Goal: Download file/media

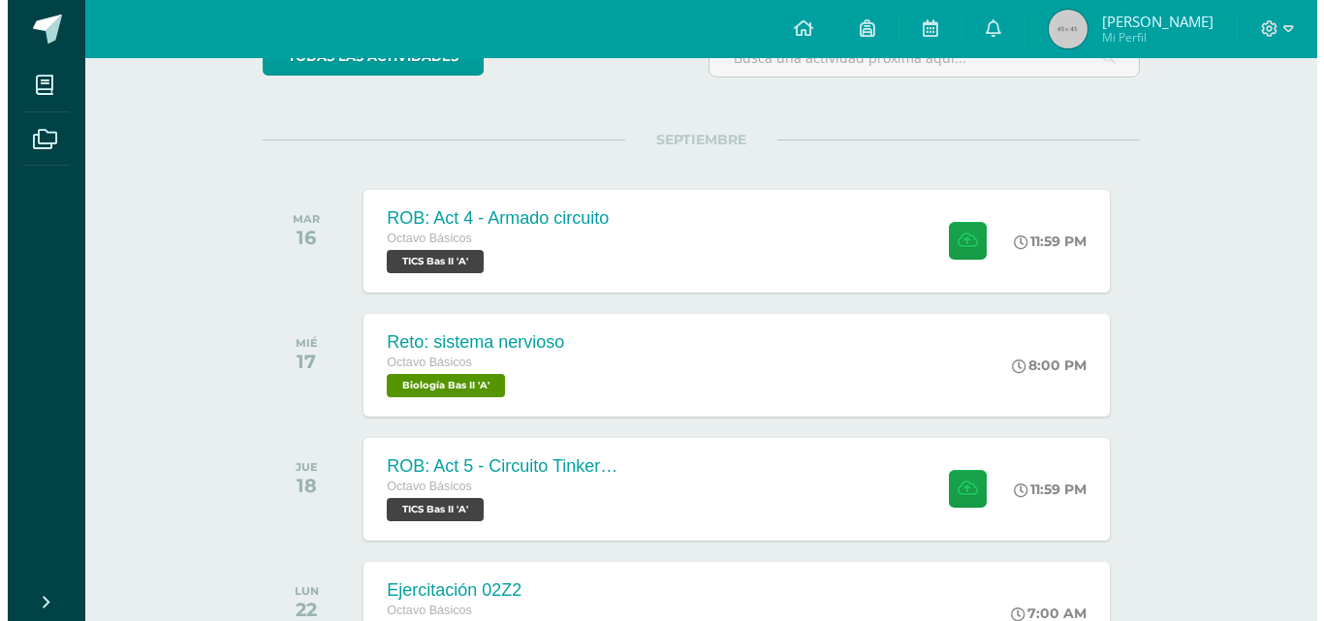
scroll to position [97, 0]
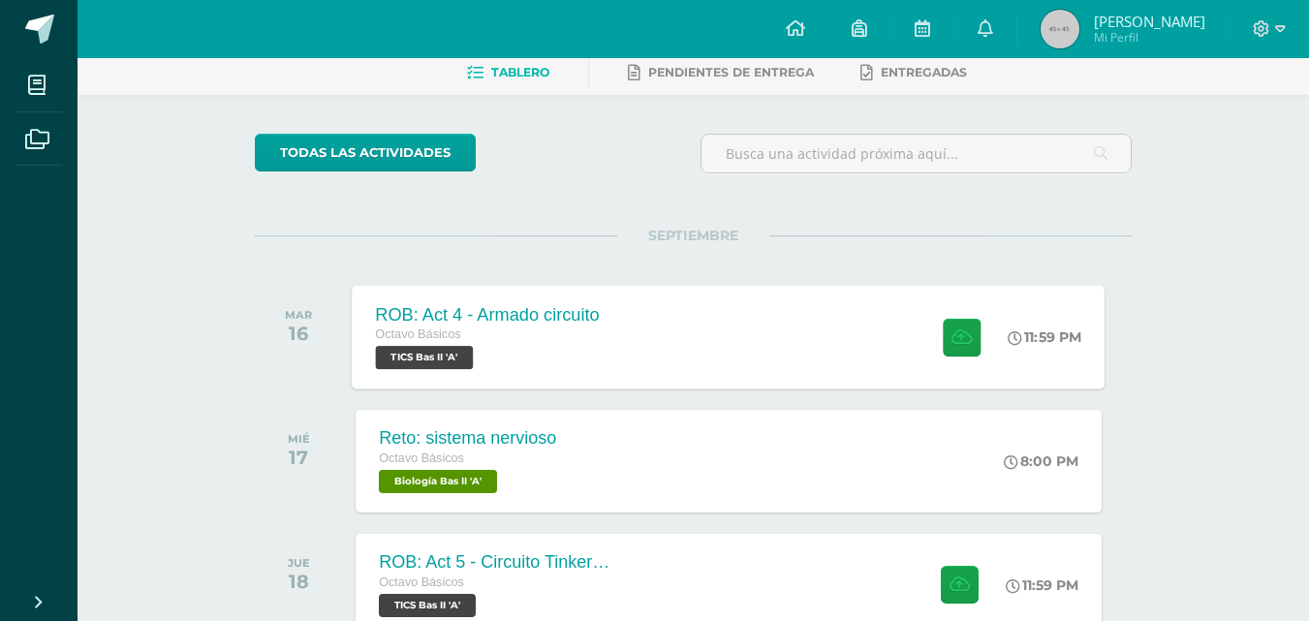
click at [507, 341] on div "Octavo Básicos" at bounding box center [488, 335] width 224 height 21
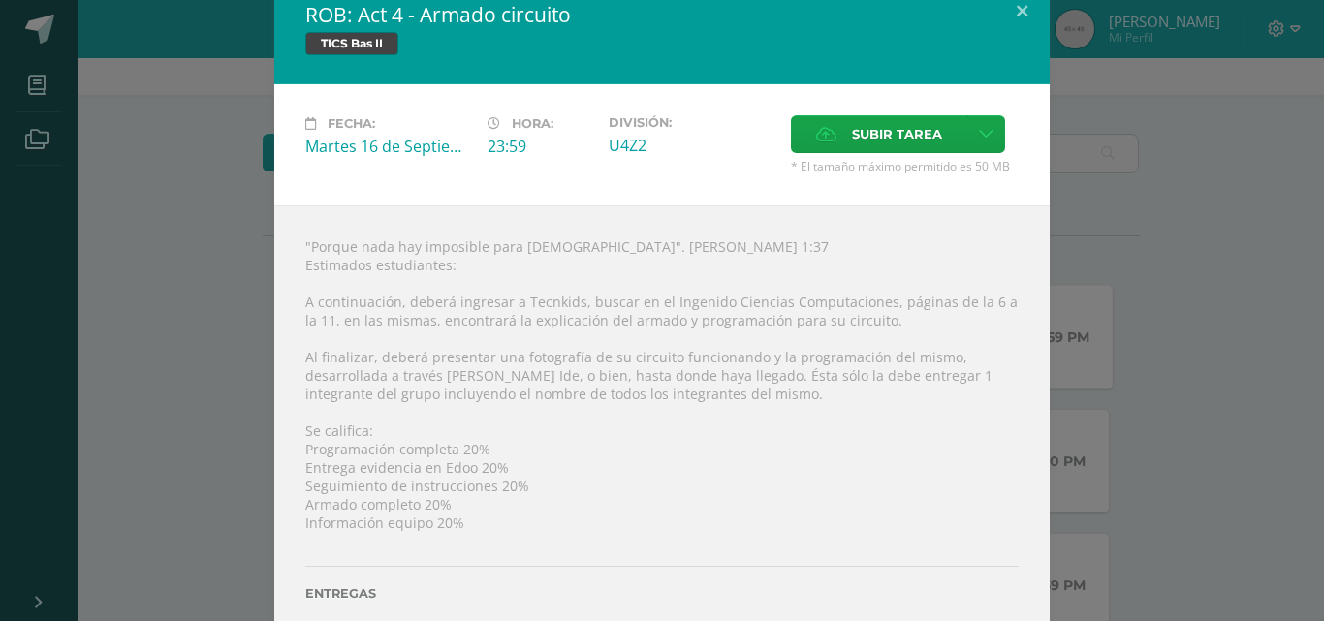
scroll to position [0, 0]
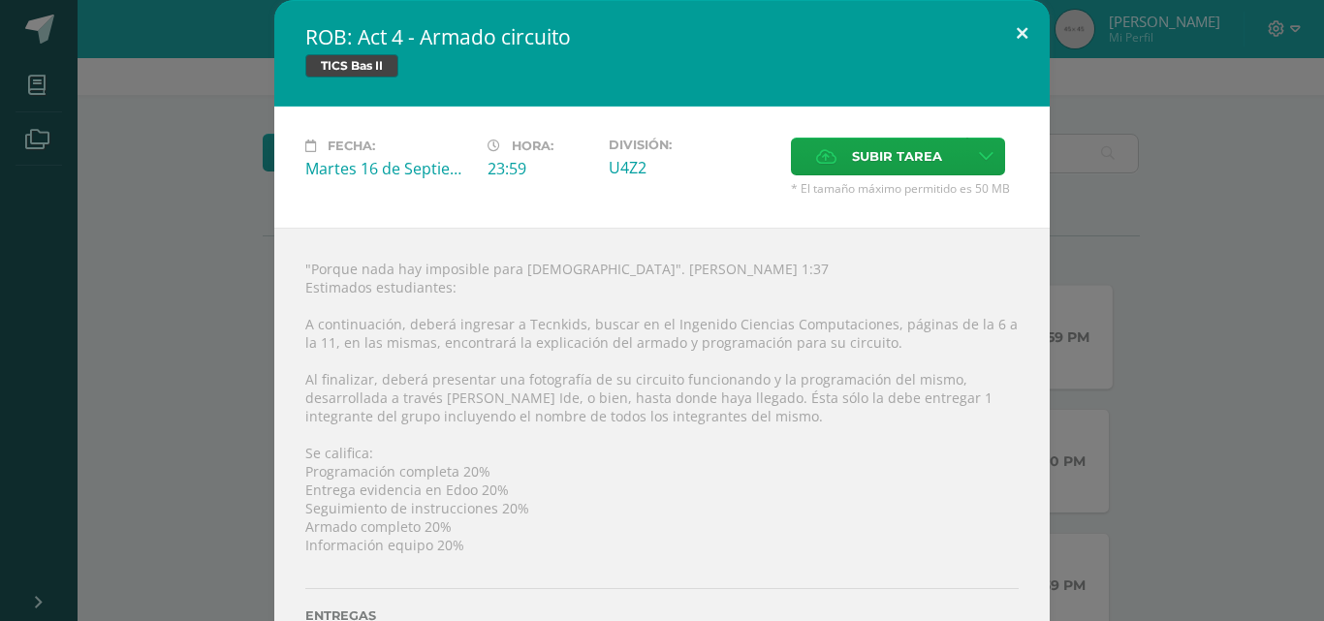
click at [1017, 38] on button at bounding box center [1021, 33] width 55 height 66
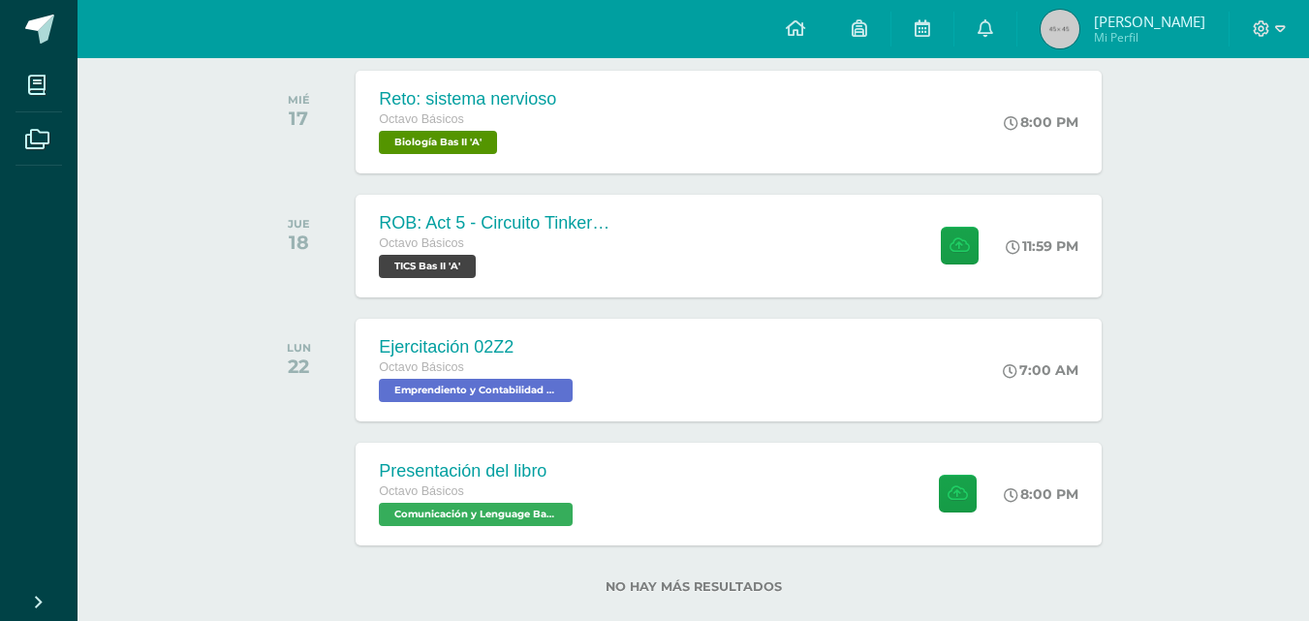
scroll to position [471, 0]
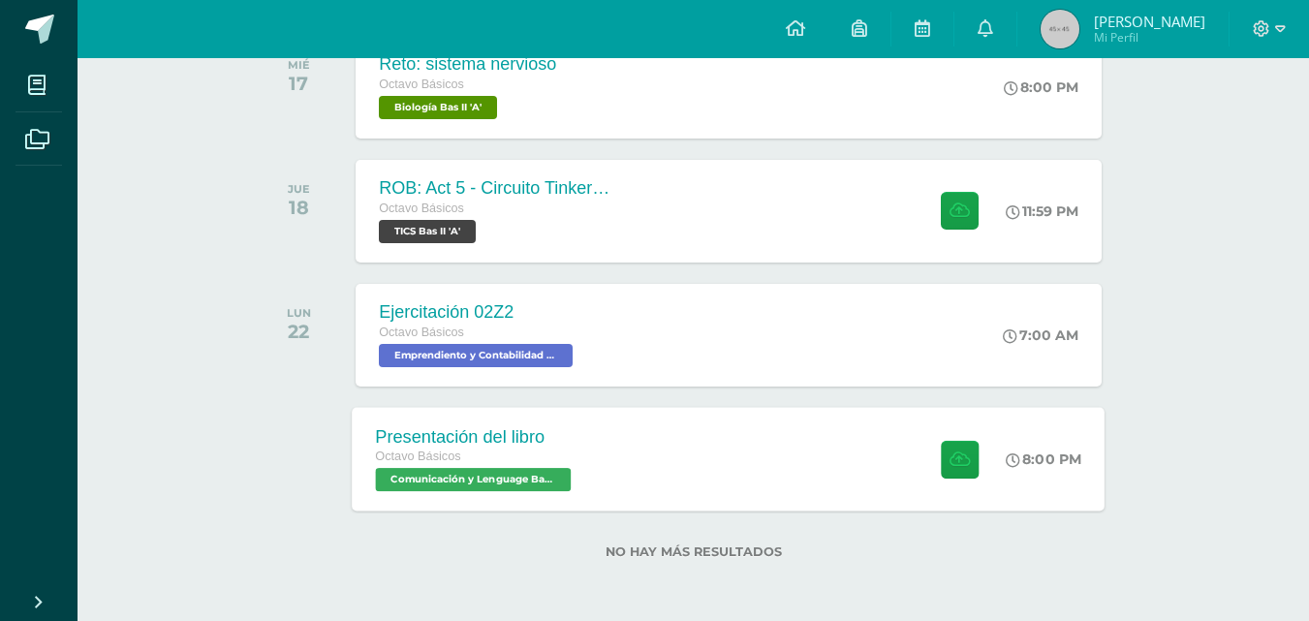
click at [629, 458] on div "Presentación del libro Octavo Básicos Comunicación y Lenguage Bas II 'A' 8:00 P…" at bounding box center [729, 459] width 753 height 104
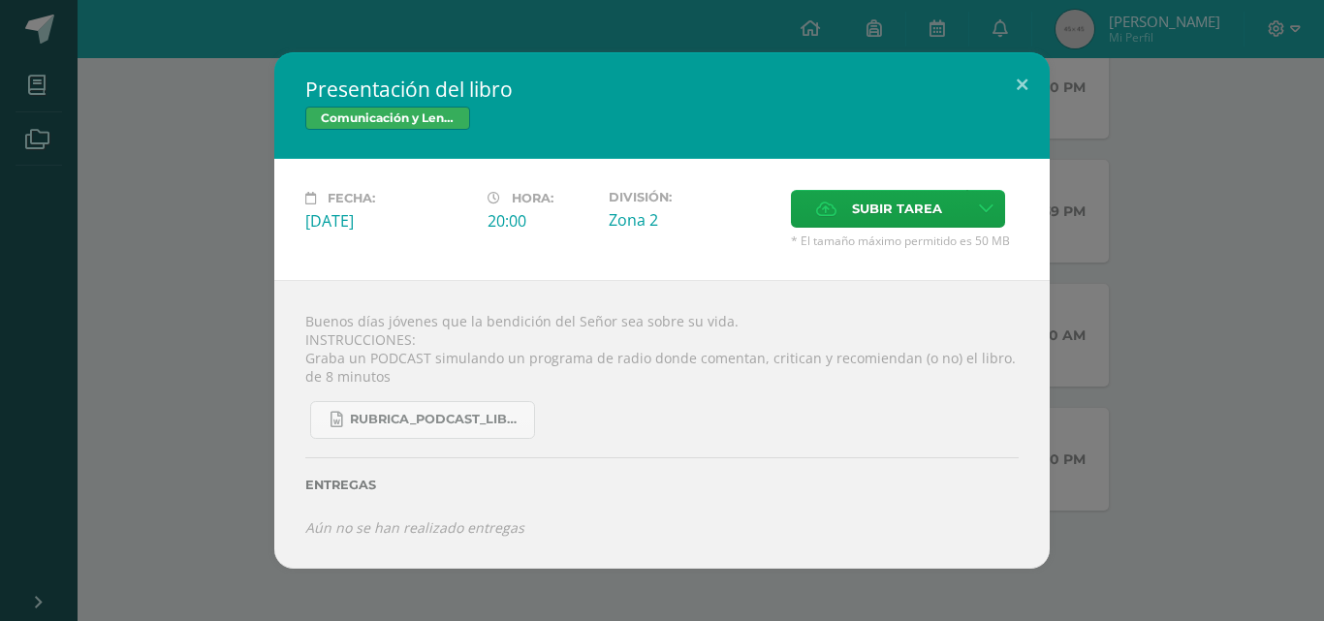
click at [218, 379] on div "Presentación del libro Comunicación y Lenguage Bas II Fecha: [DATE] Hora: 20:00…" at bounding box center [662, 310] width 1309 height 517
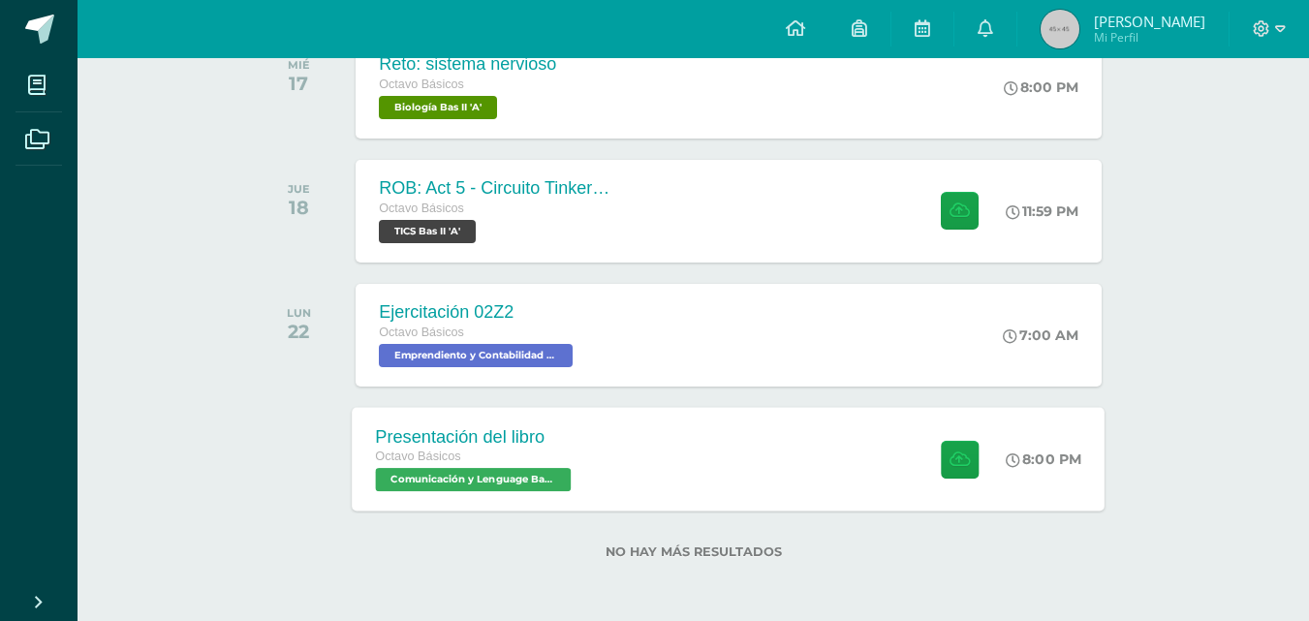
click at [652, 491] on div "Presentación del libro Octavo Básicos Comunicación y Lenguage Bas II 'A' 8:00 P…" at bounding box center [729, 459] width 753 height 104
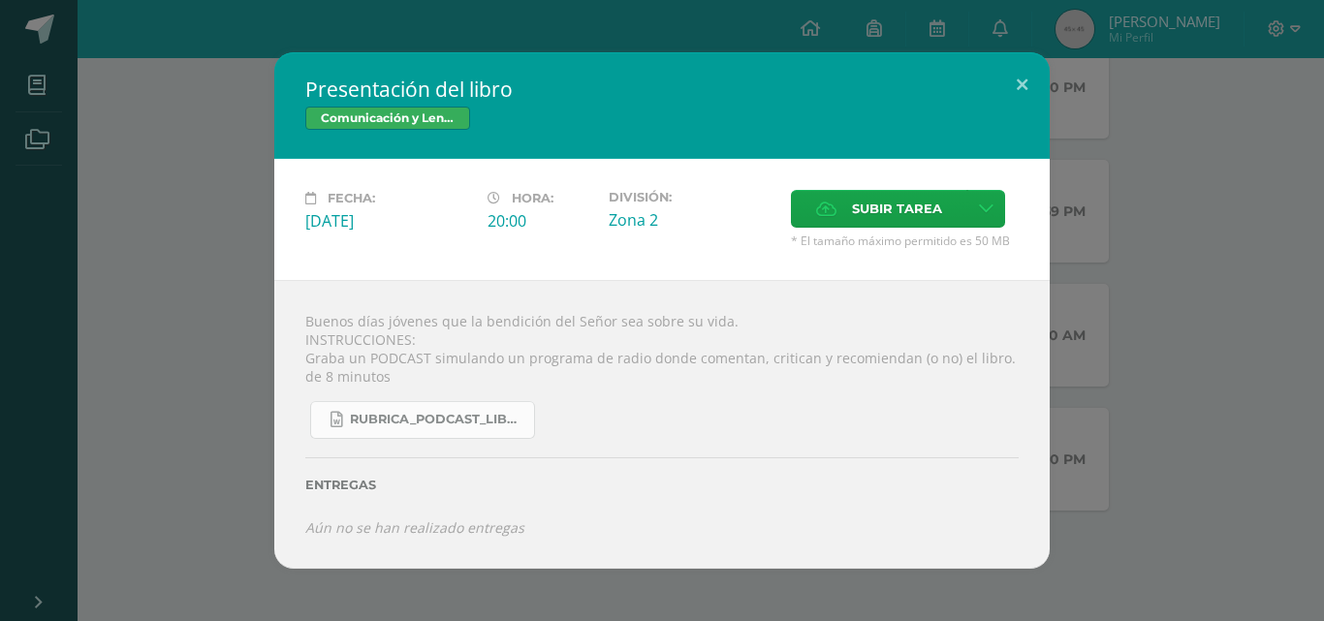
click at [508, 405] on link "Rubrica_Podcast_Libro.docx" at bounding box center [422, 420] width 225 height 38
click at [1075, 15] on div "Presentación del libro Comunicación y Lenguage Bas II Fecha: [DATE] Hora: 20:00…" at bounding box center [662, 310] width 1324 height 621
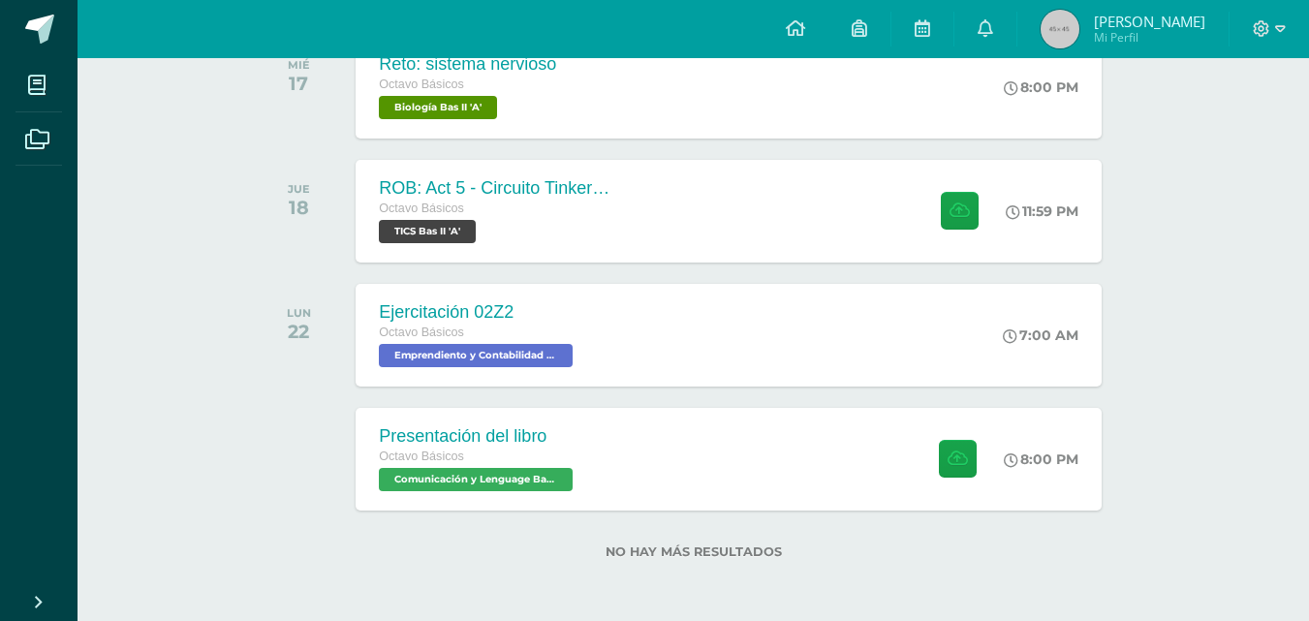
click at [1017, 27] on link at bounding box center [986, 29] width 62 height 58
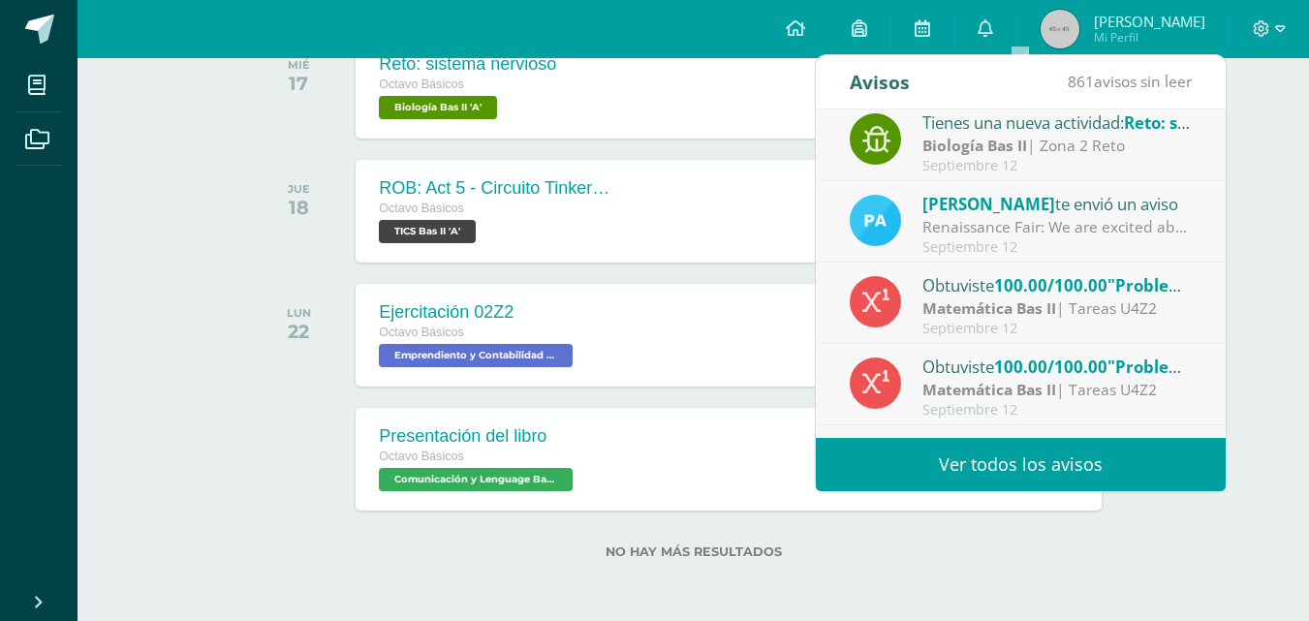
scroll to position [0, 0]
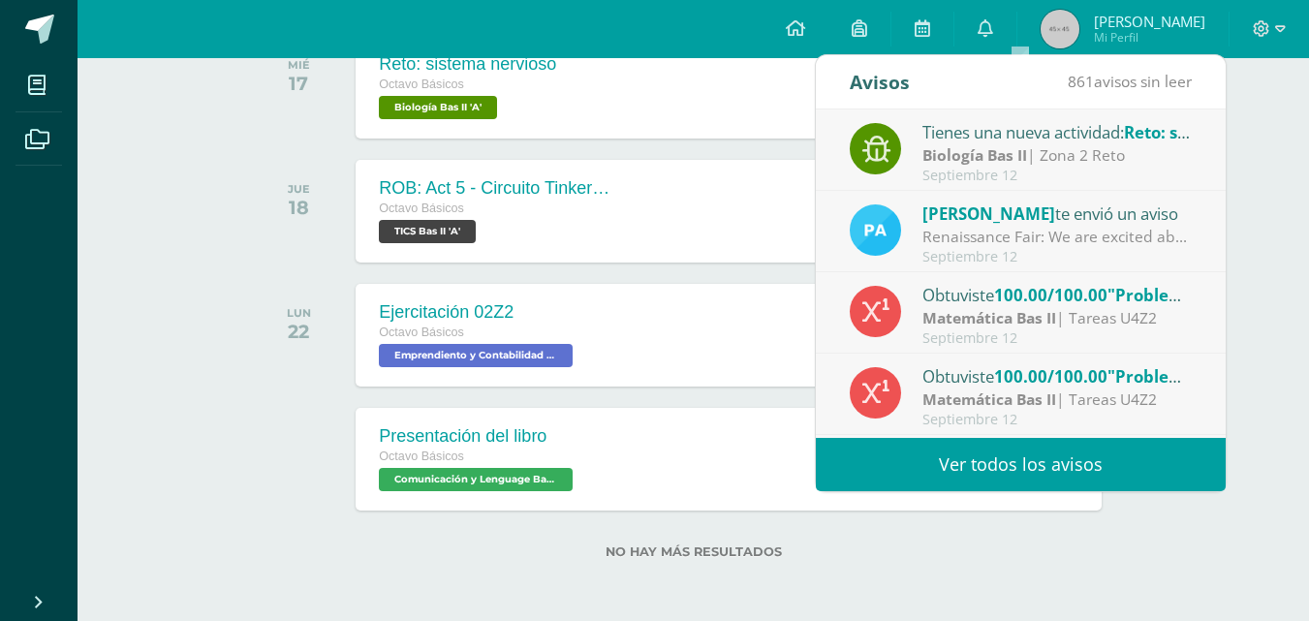
click at [199, 432] on div "Actividades recientes y próximas Tablero Pendientes de entrega Entregadas todas…" at bounding box center [694, 104] width 1232 height 1034
